Goal: Check status

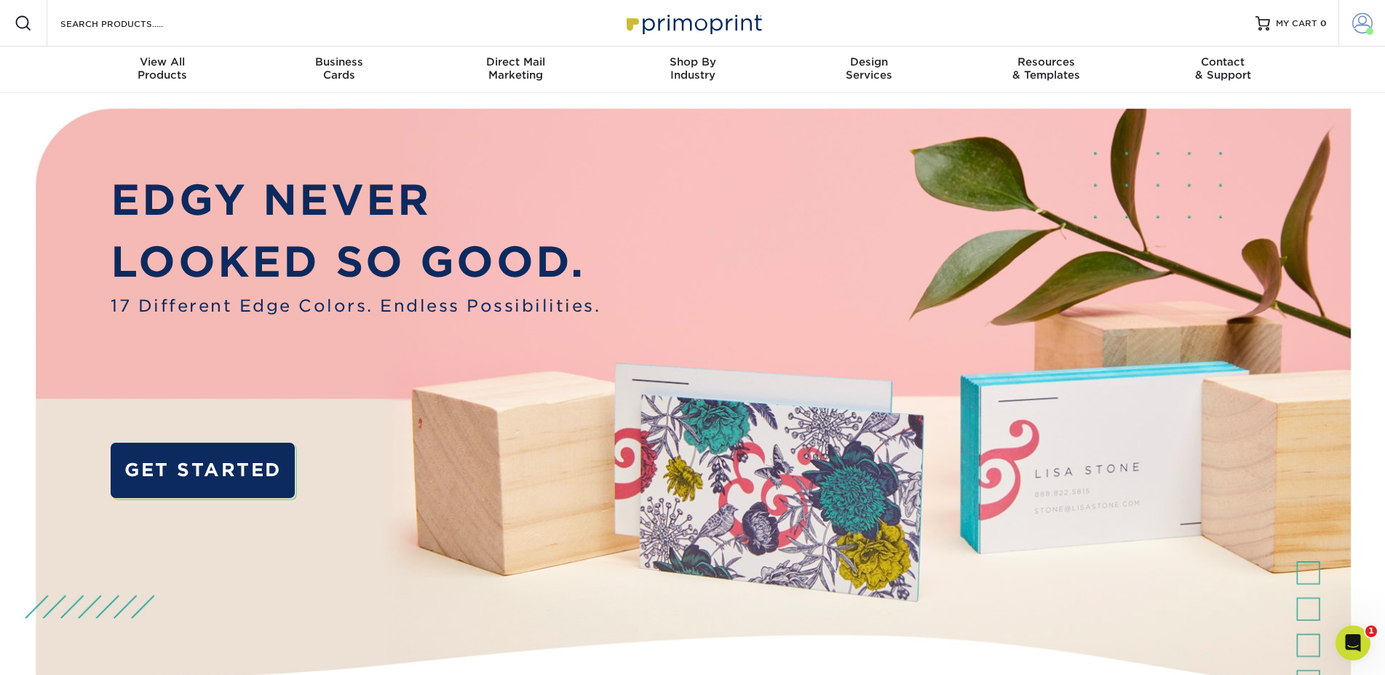
click at [1365, 12] on link "Account" at bounding box center [1362, 23] width 47 height 47
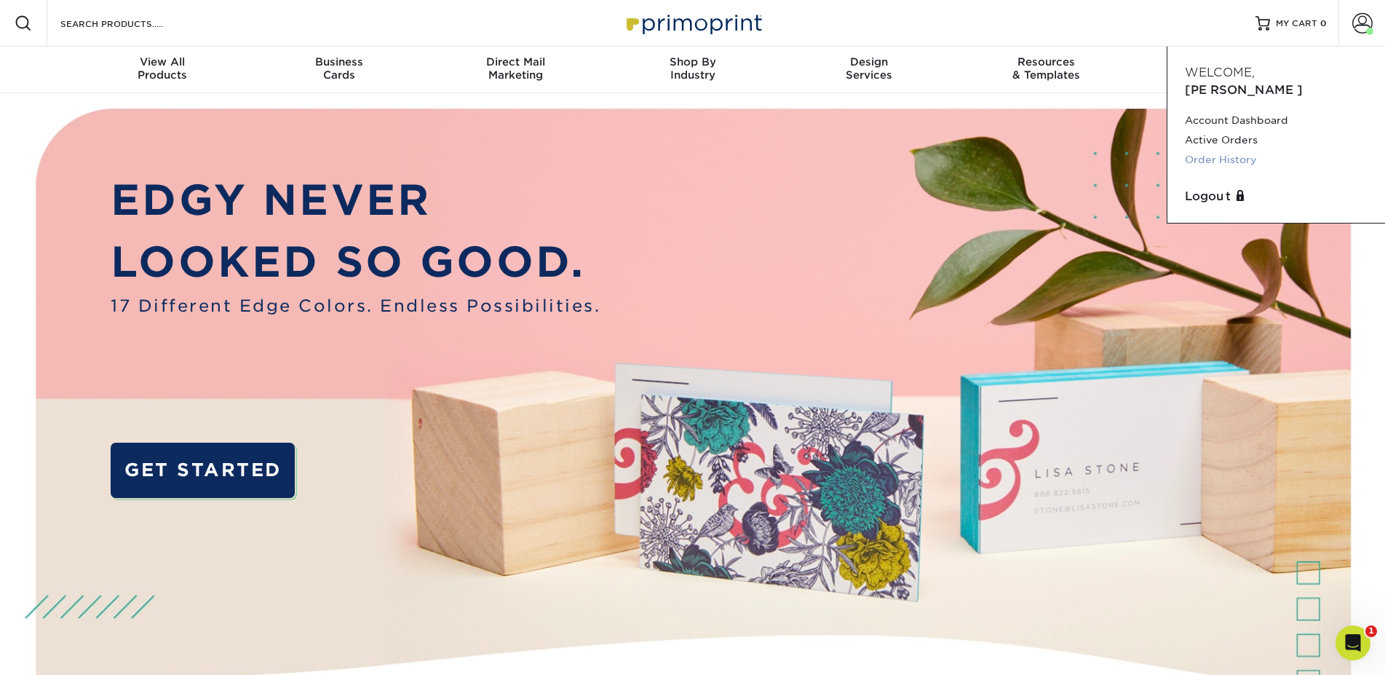
click at [1223, 150] on link "Order History" at bounding box center [1276, 160] width 183 height 20
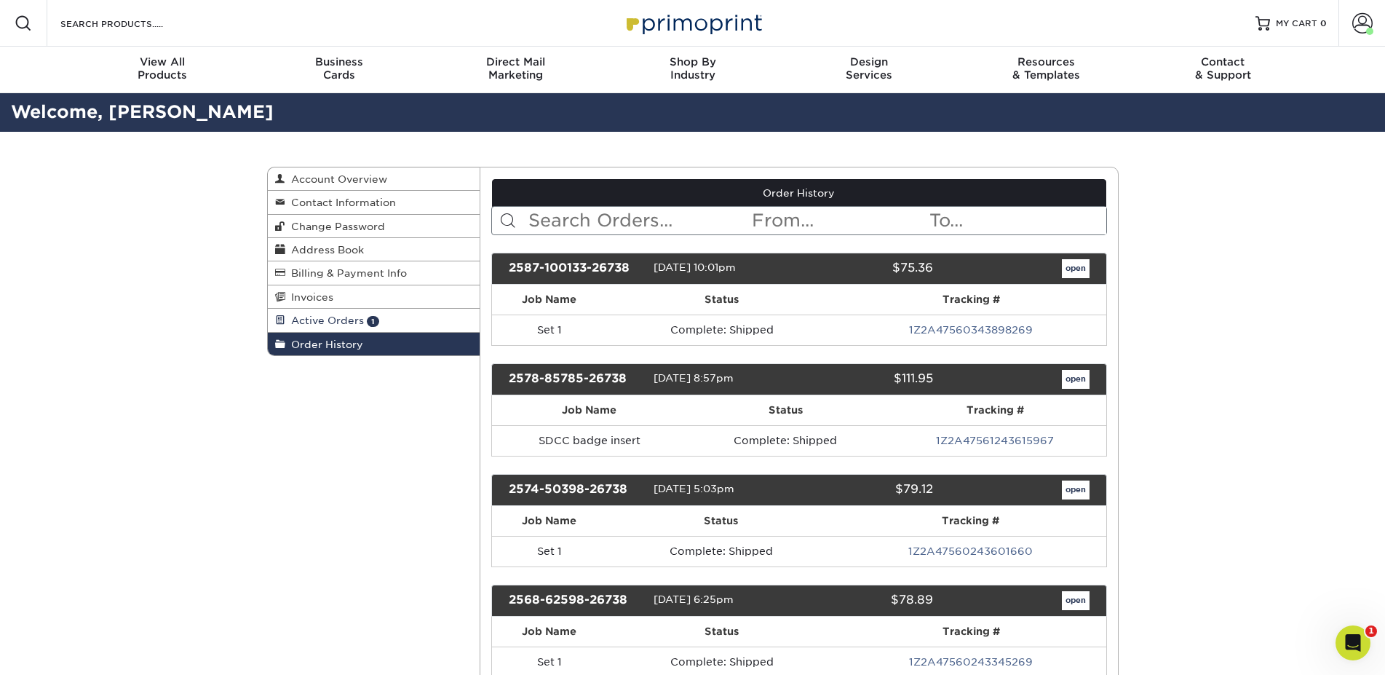
click at [315, 321] on span "Active Orders" at bounding box center [324, 320] width 79 height 12
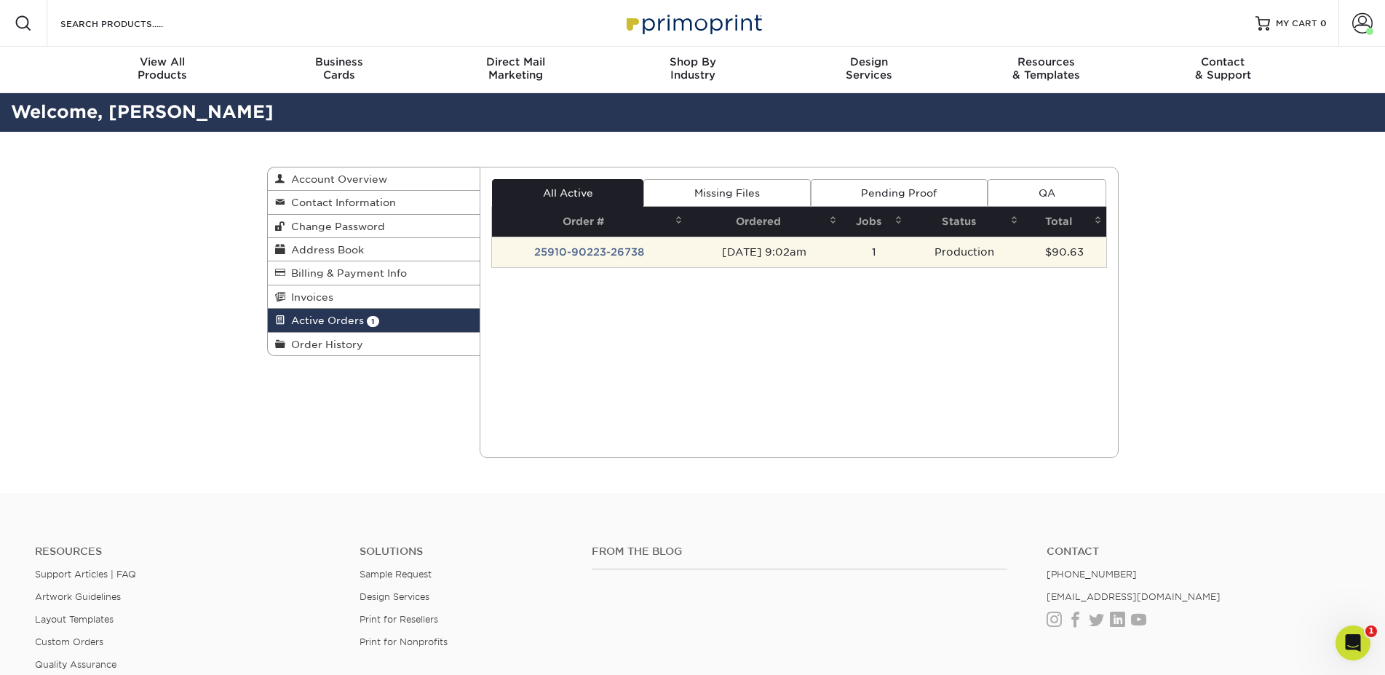
click at [622, 251] on td "25910-90223-26738" at bounding box center [589, 252] width 195 height 31
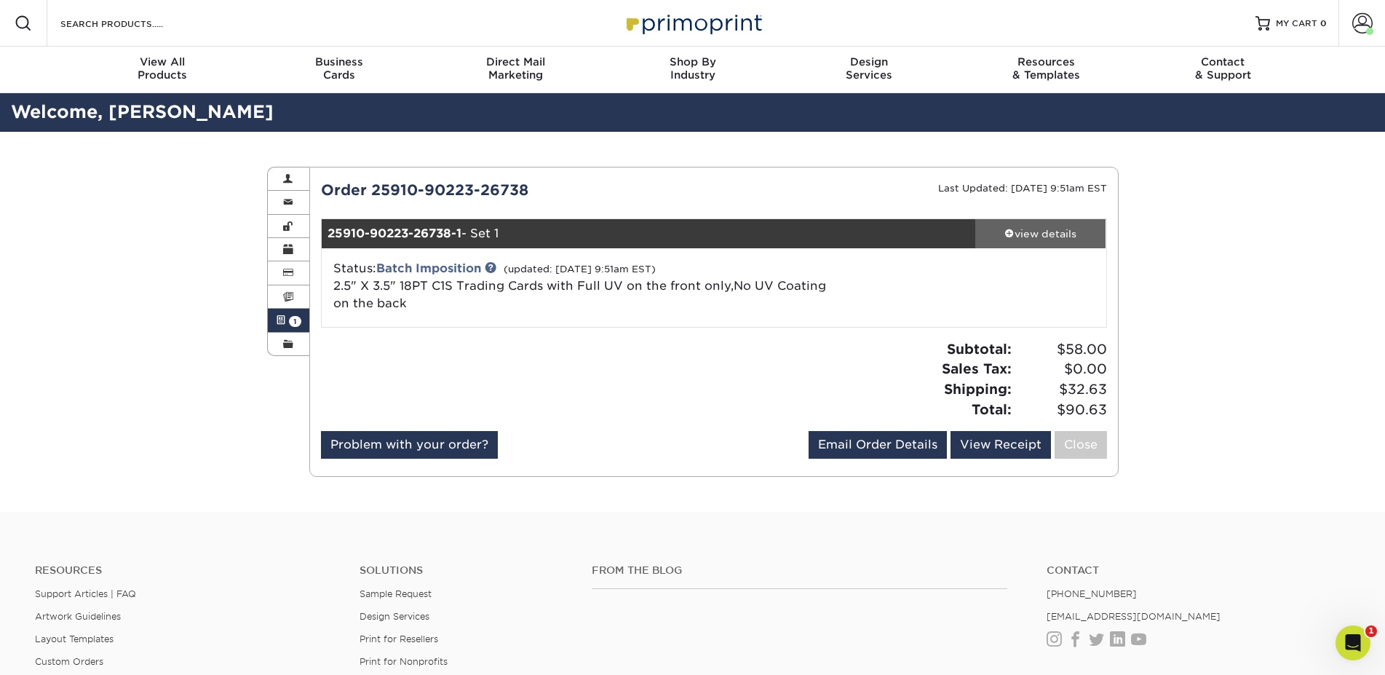
click at [1069, 240] on div "view details" at bounding box center [1040, 233] width 131 height 15
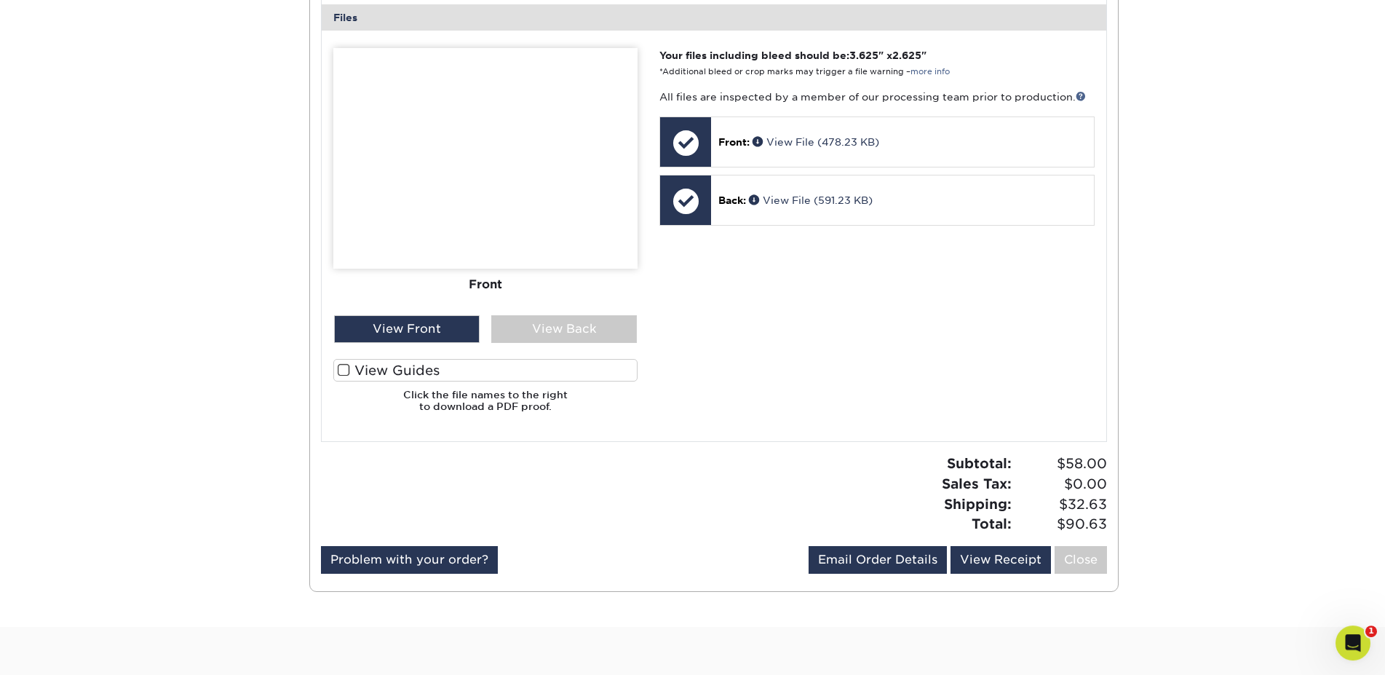
scroll to position [668, 0]
